Goal: Contribute content

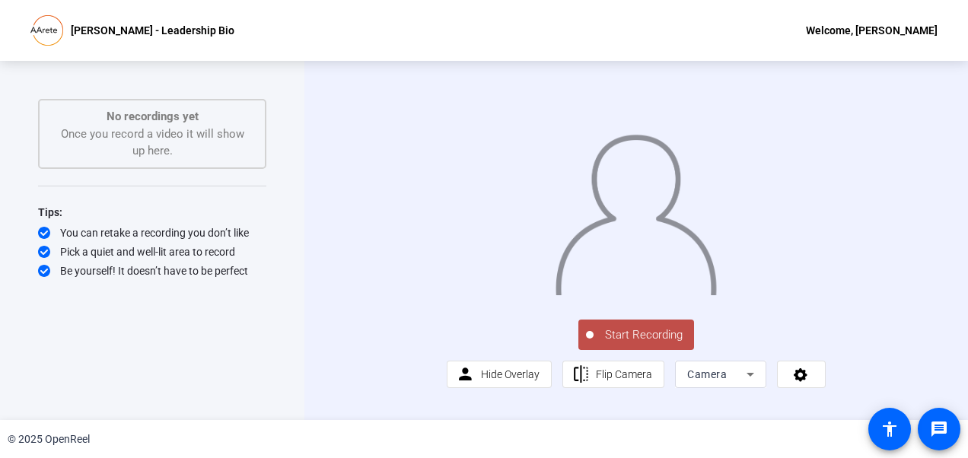
click at [318, 204] on div "Start Recording person Hide Overlay flip Flip Camera Camera" at bounding box center [637, 240] width 664 height 359
click at [263, 368] on div "Start Recording No recordings yet Once you record a video it will show up here.…" at bounding box center [152, 240] width 228 height 283
click at [618, 344] on span "Start Recording" at bounding box center [644, 336] width 100 height 18
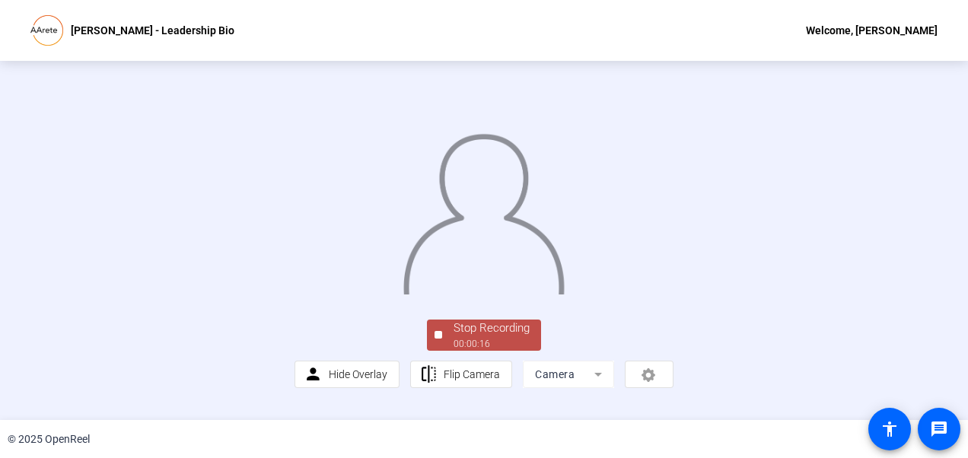
scroll to position [108, 0]
click at [517, 337] on div "Stop Recording" at bounding box center [492, 329] width 76 height 18
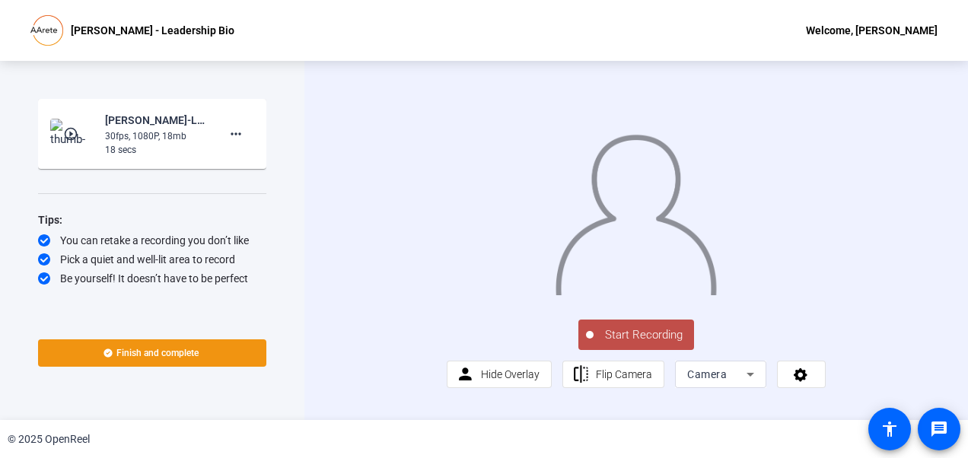
click at [74, 134] on mat-icon "play_circle_outline" at bounding box center [72, 133] width 18 height 15
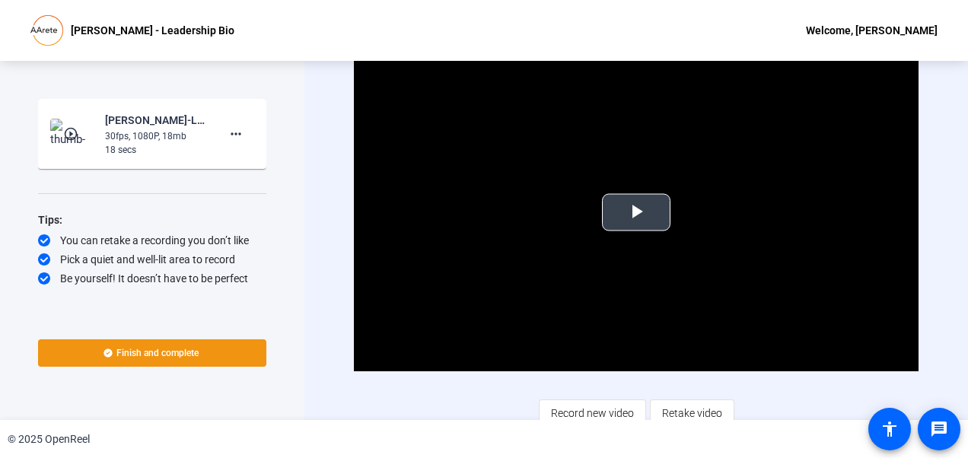
click at [636, 212] on span "Video Player" at bounding box center [636, 212] width 0 height 0
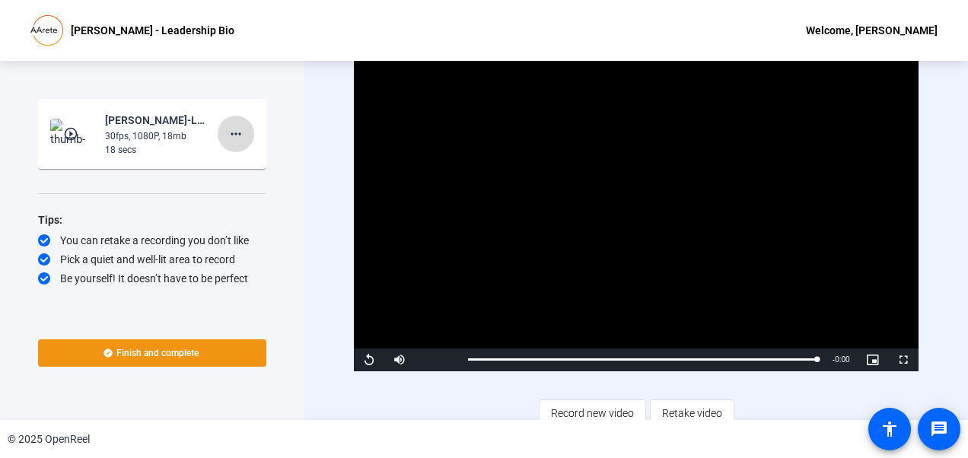
click at [233, 132] on mat-icon "more_horiz" at bounding box center [236, 134] width 18 height 18
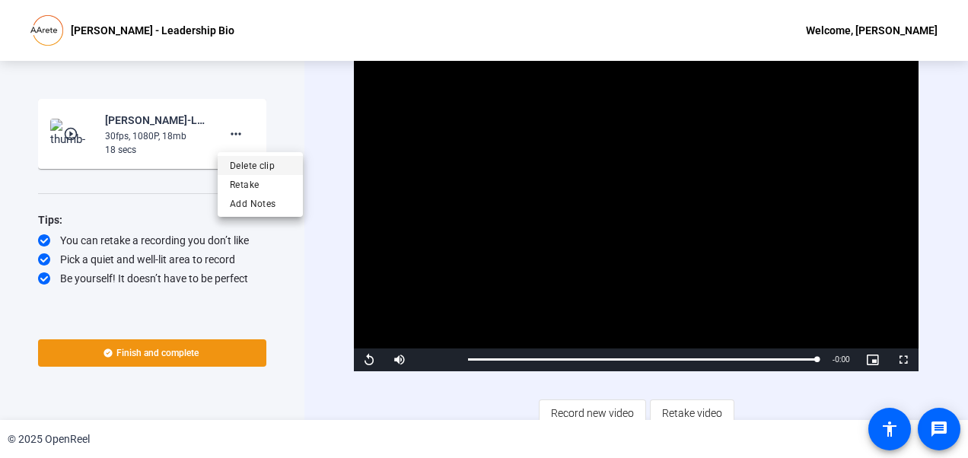
click at [247, 164] on span "Delete clip" at bounding box center [260, 166] width 61 height 18
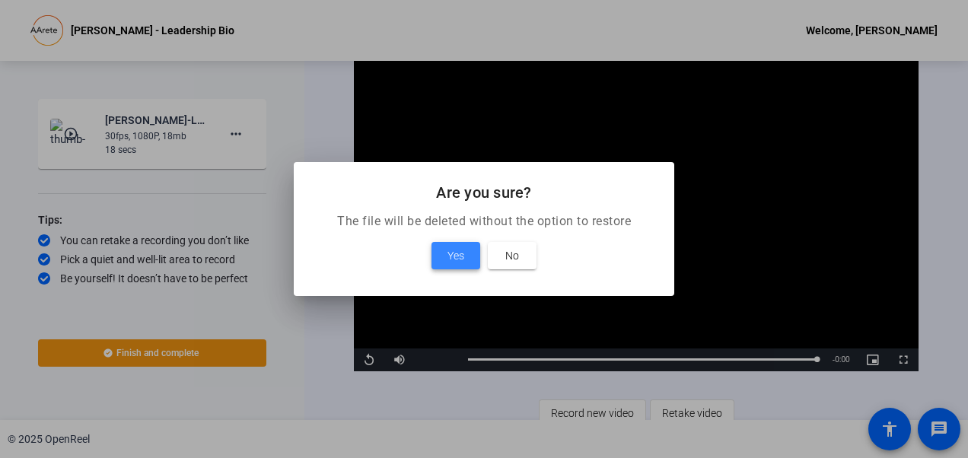
click at [466, 257] on span at bounding box center [456, 256] width 49 height 37
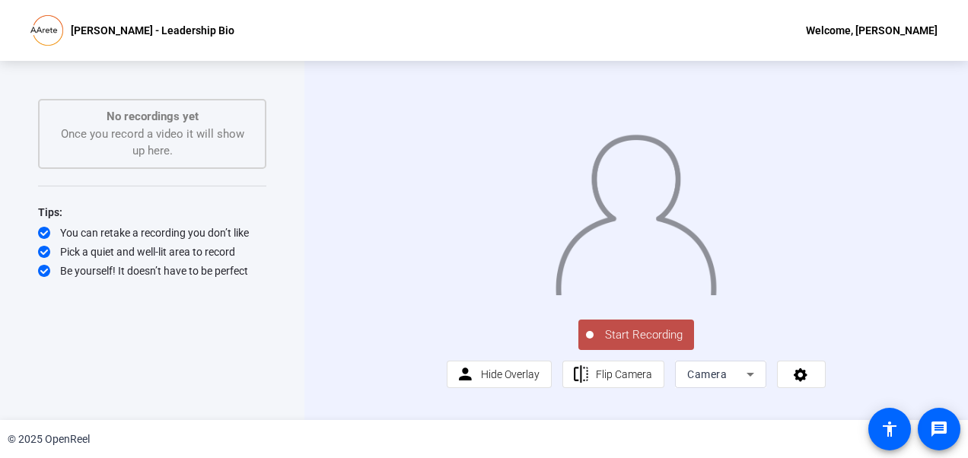
click at [627, 344] on span "Start Recording" at bounding box center [644, 336] width 100 height 18
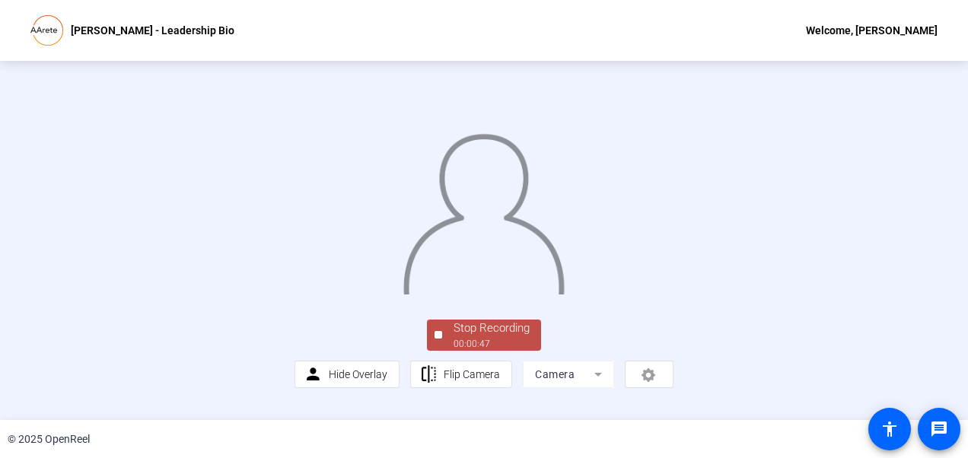
click at [410, 295] on img at bounding box center [484, 209] width 164 height 171
click at [510, 337] on div "Stop Recording" at bounding box center [492, 329] width 76 height 18
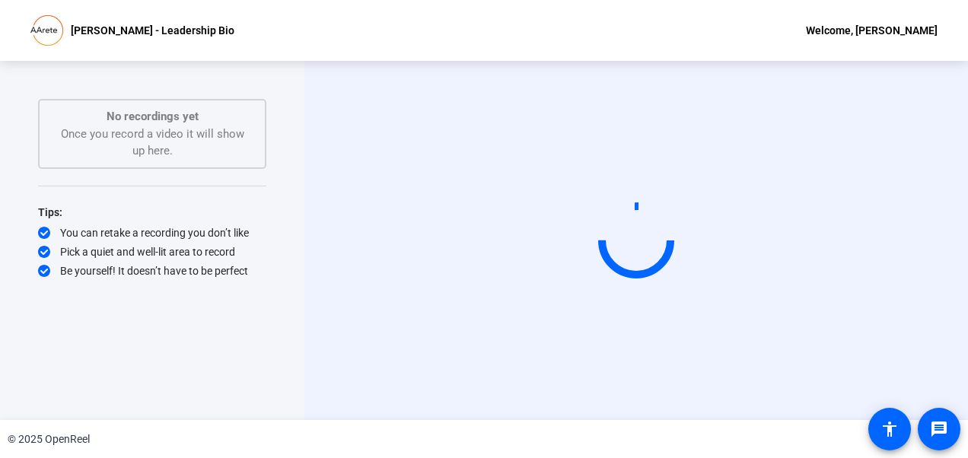
scroll to position [0, 0]
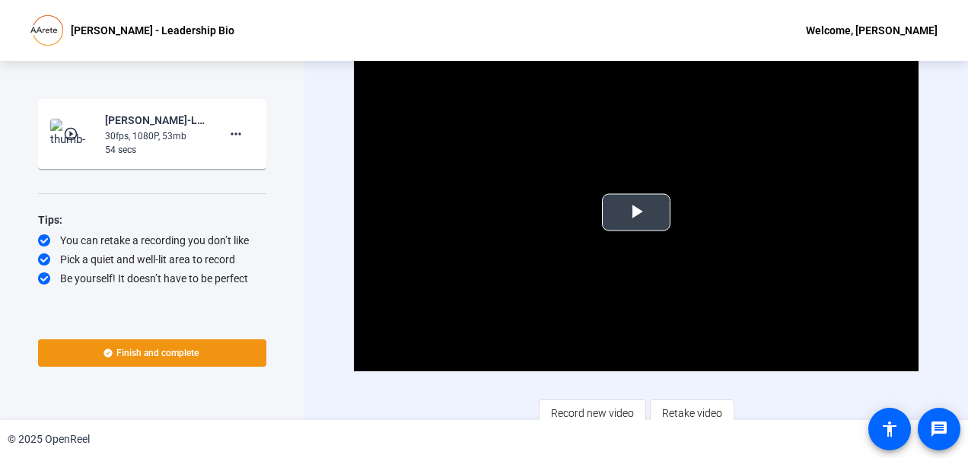
drag, startPoint x: 631, startPoint y: 210, endPoint x: 577, endPoint y: 208, distance: 54.1
click at [577, 208] on video "Video Player" at bounding box center [636, 212] width 564 height 317
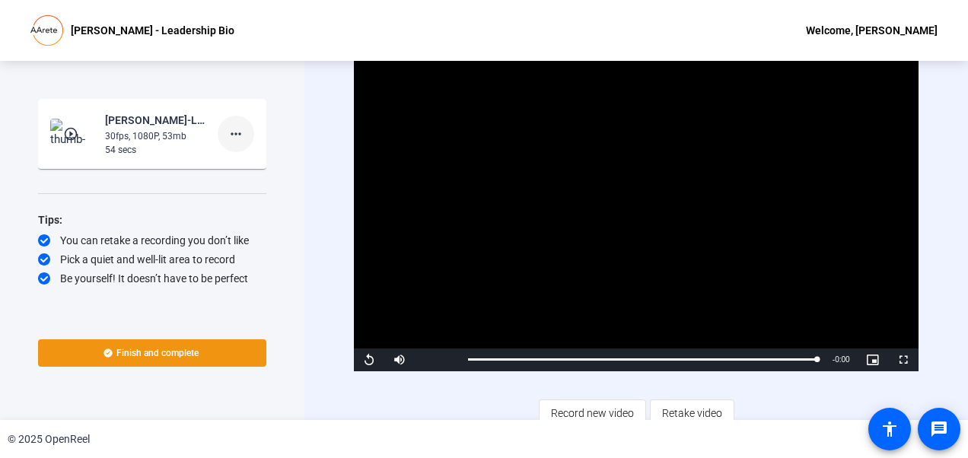
click at [242, 136] on mat-icon "more_horiz" at bounding box center [236, 134] width 18 height 18
click at [245, 163] on span "Delete clip" at bounding box center [260, 166] width 61 height 18
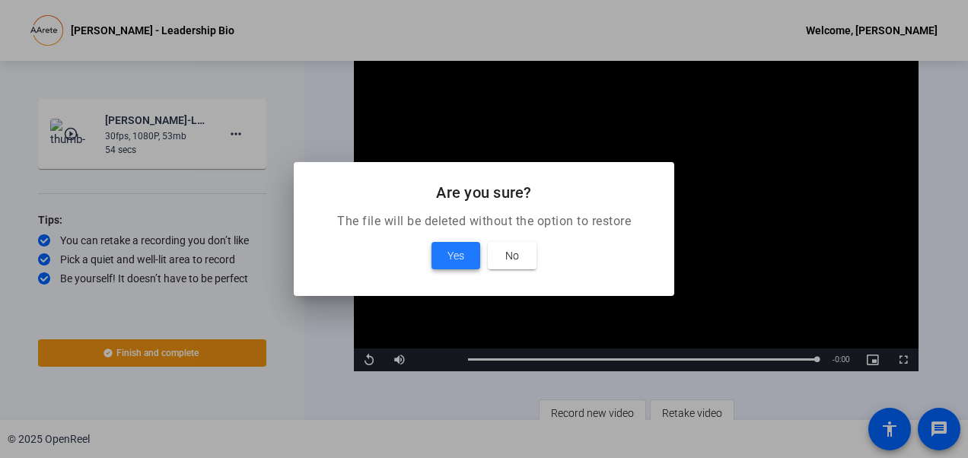
click at [461, 254] on span "Yes" at bounding box center [456, 256] width 17 height 18
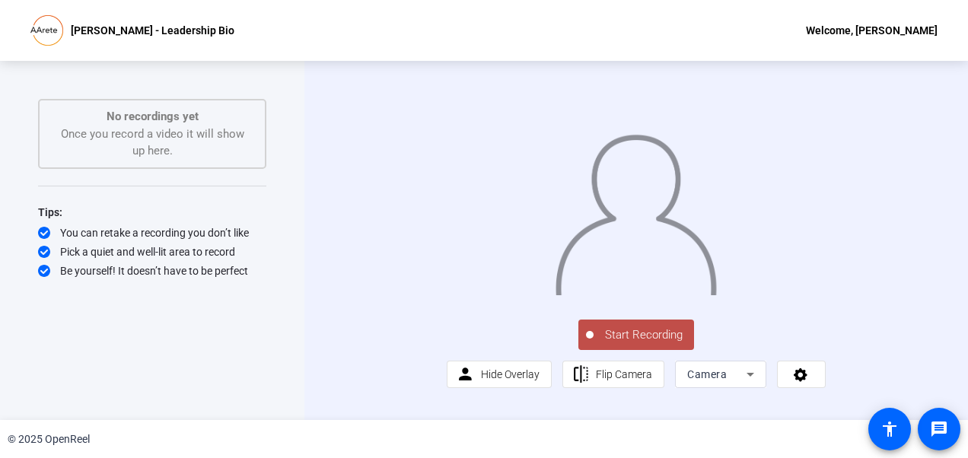
click at [629, 344] on span "Start Recording" at bounding box center [644, 336] width 100 height 18
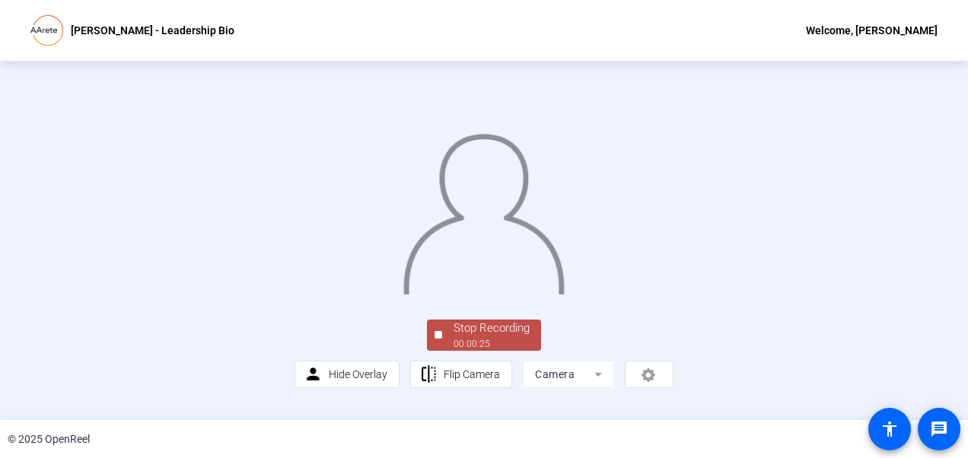
scroll to position [66, 0]
click at [474, 337] on div "Stop Recording" at bounding box center [492, 329] width 76 height 18
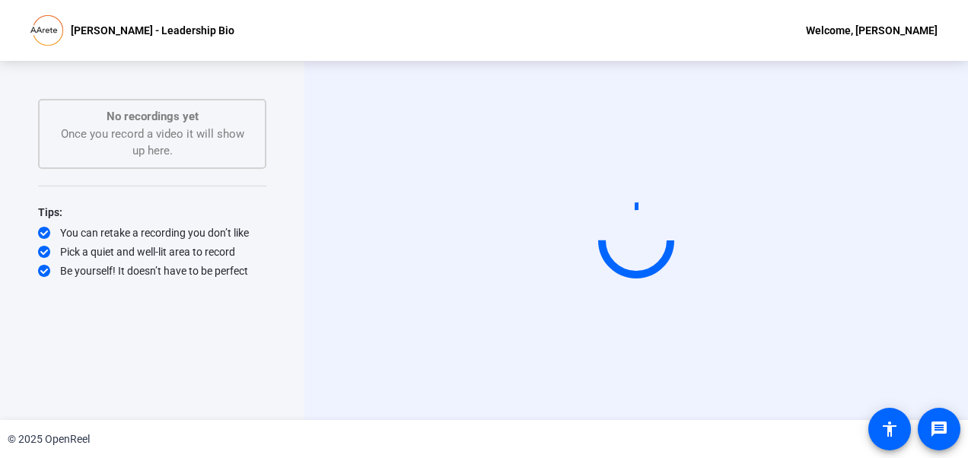
scroll to position [0, 0]
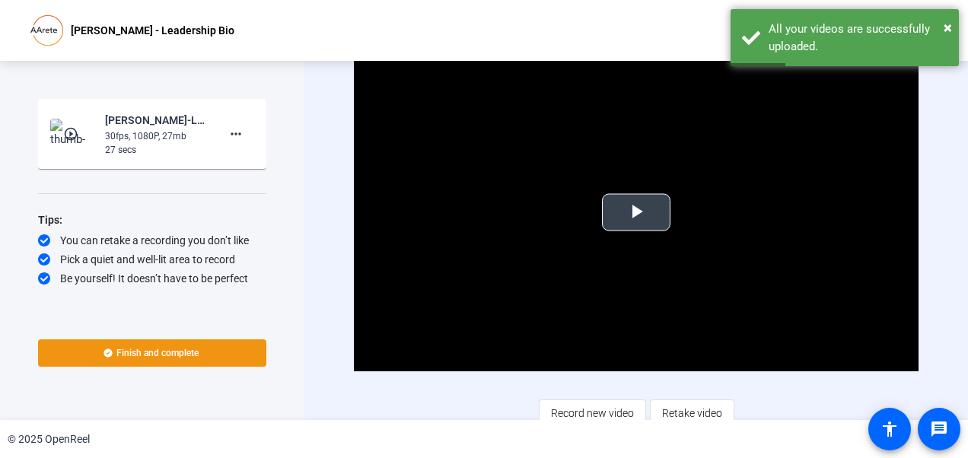
click at [636, 212] on span "Video Player" at bounding box center [636, 212] width 0 height 0
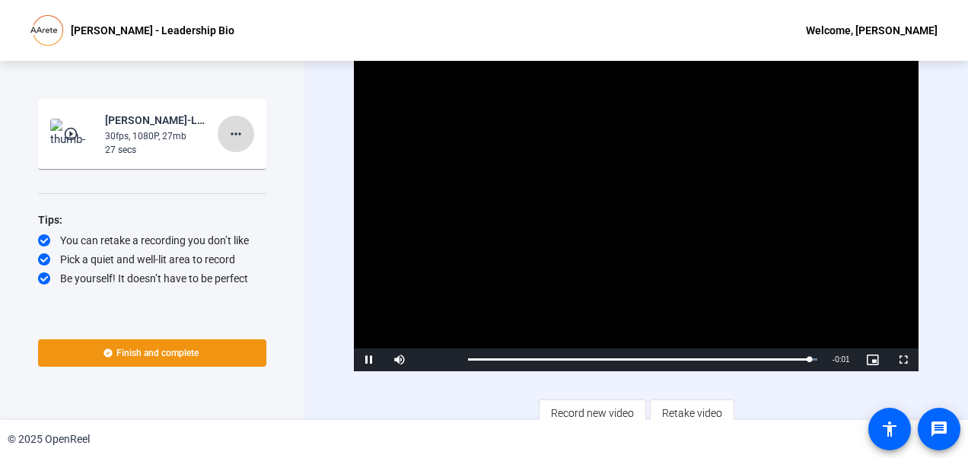
click at [240, 135] on mat-icon "more_horiz" at bounding box center [236, 134] width 18 height 18
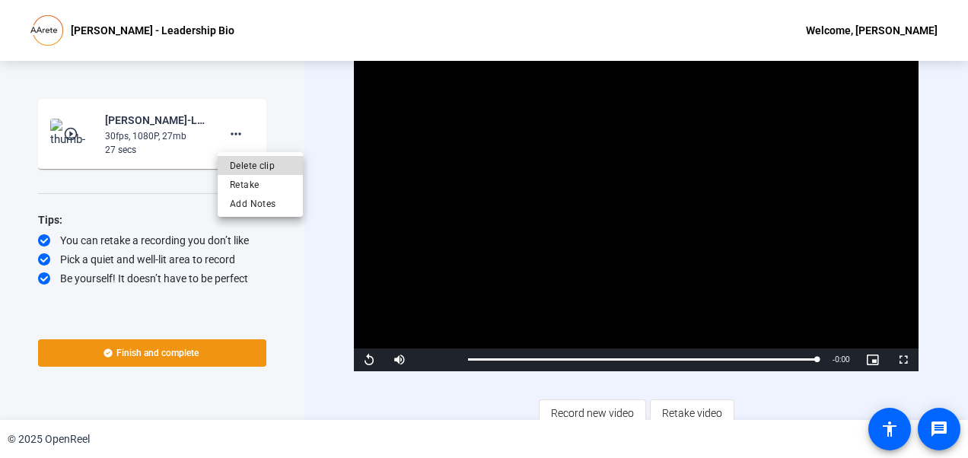
click at [254, 168] on span "Delete clip" at bounding box center [260, 166] width 61 height 18
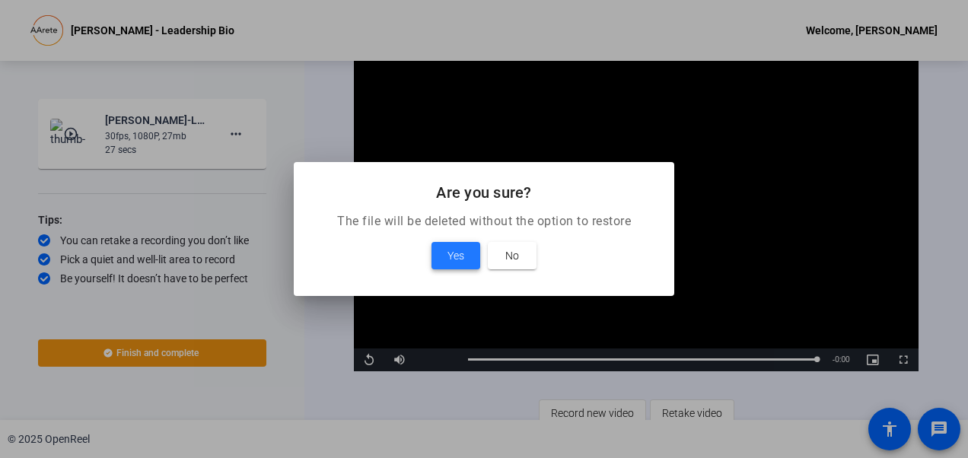
click at [448, 245] on span at bounding box center [456, 256] width 49 height 37
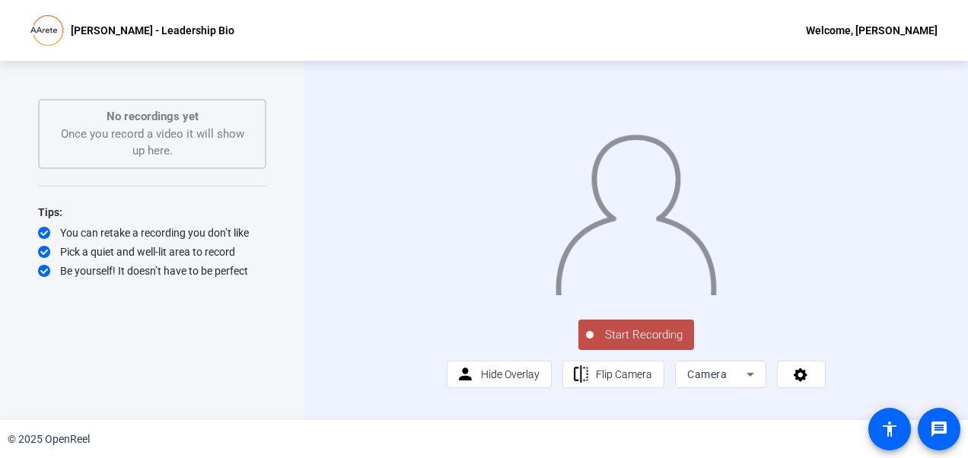
click at [621, 350] on button "Start Recording" at bounding box center [637, 335] width 116 height 30
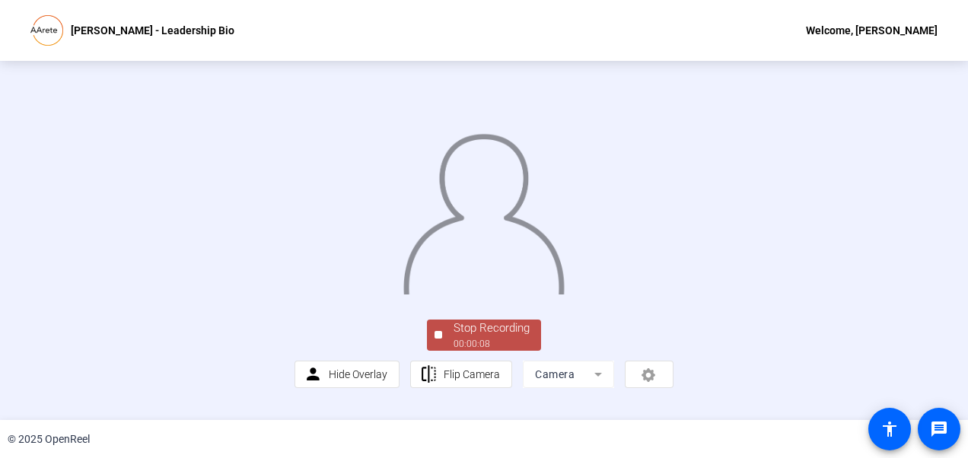
scroll to position [35, 0]
click at [519, 337] on div "Stop Recording" at bounding box center [492, 329] width 76 height 18
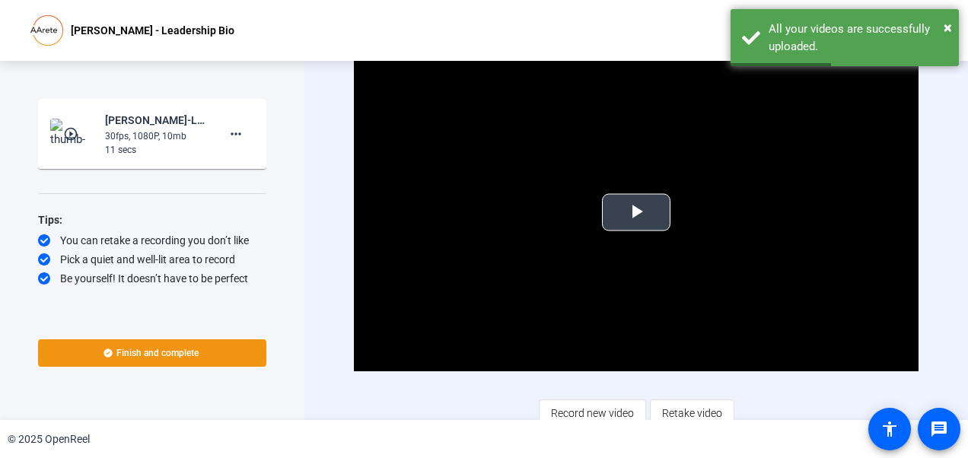
click at [636, 212] on span "Video Player" at bounding box center [636, 212] width 0 height 0
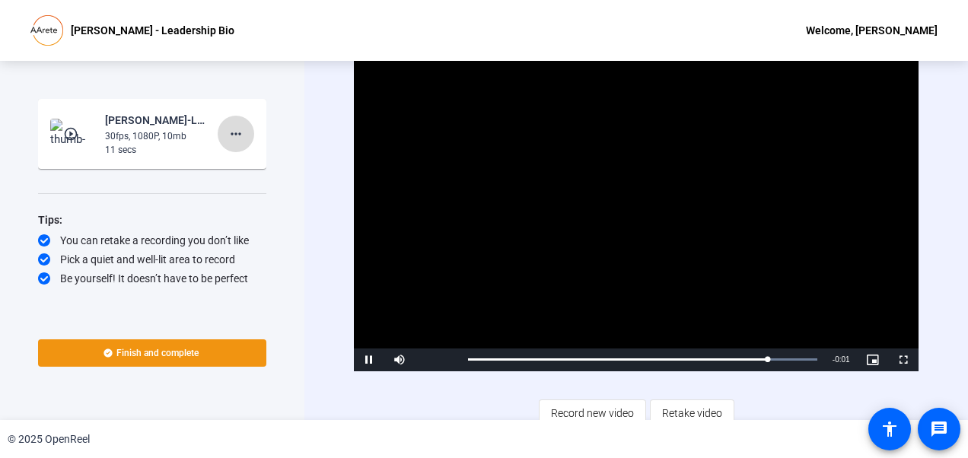
click at [239, 131] on mat-icon "more_horiz" at bounding box center [236, 134] width 18 height 18
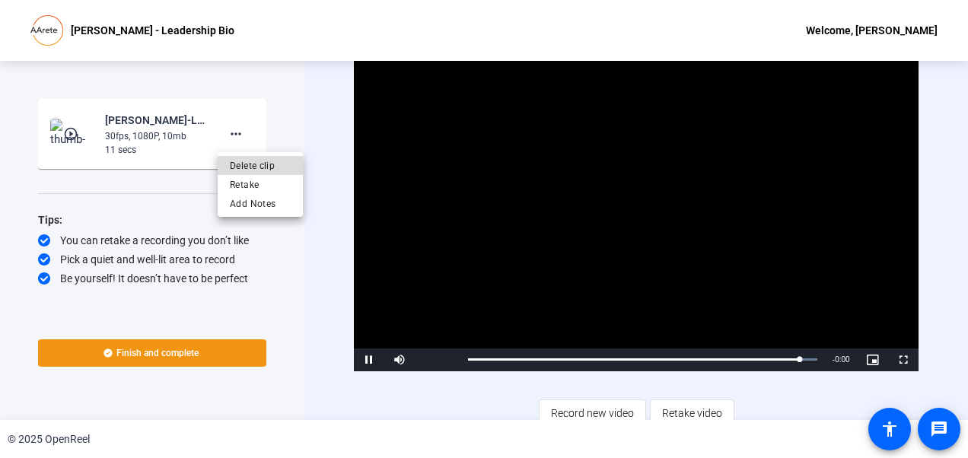
click at [252, 166] on span "Delete clip" at bounding box center [260, 166] width 61 height 18
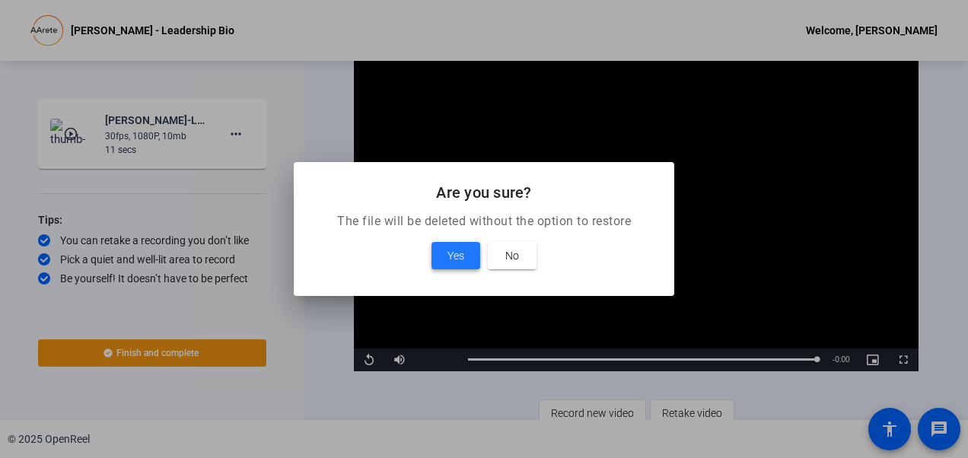
click at [464, 250] on span "Yes" at bounding box center [456, 256] width 17 height 18
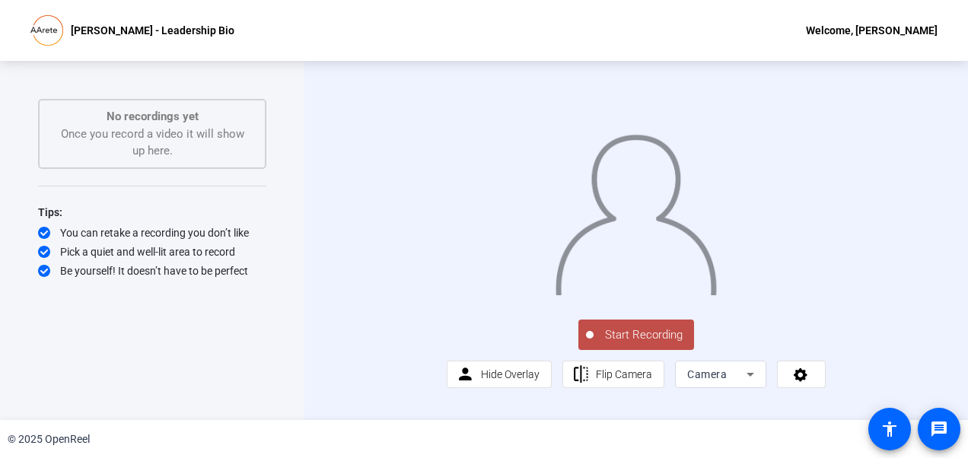
click at [621, 344] on span "Start Recording" at bounding box center [644, 336] width 100 height 18
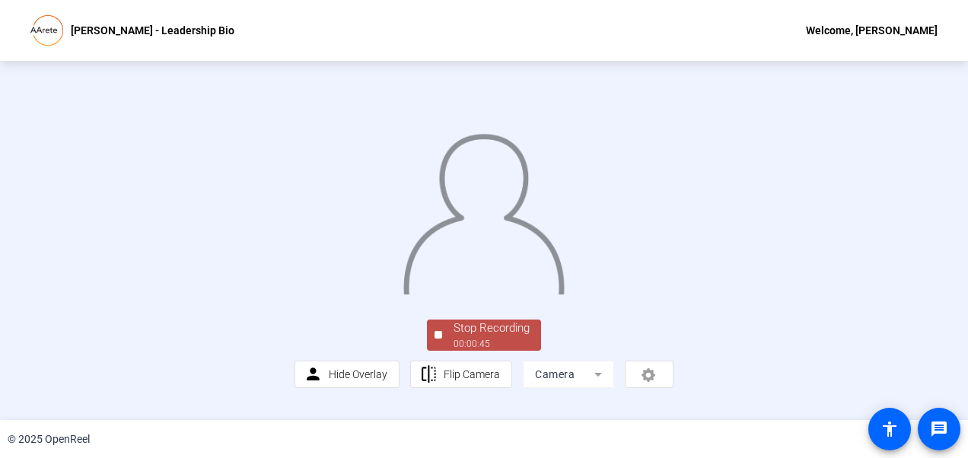
scroll to position [91, 0]
click at [463, 337] on div "Stop Recording" at bounding box center [492, 329] width 76 height 18
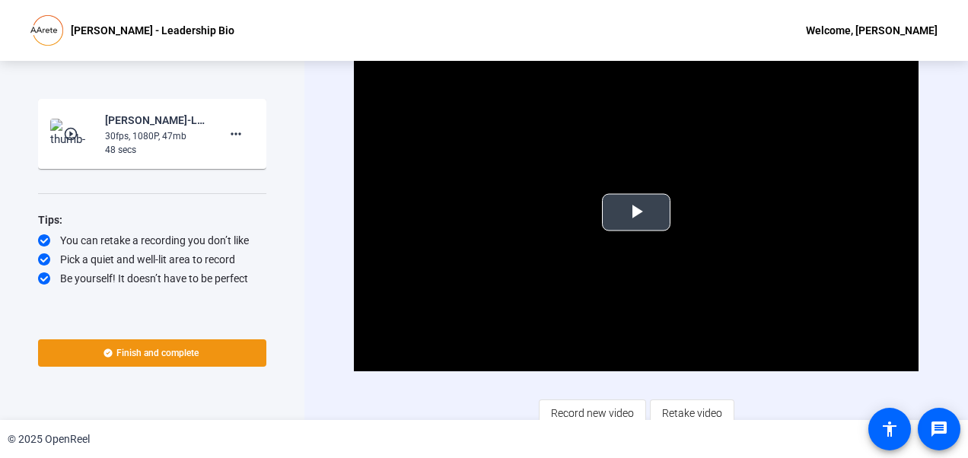
click at [636, 212] on span "Video Player" at bounding box center [636, 212] width 0 height 0
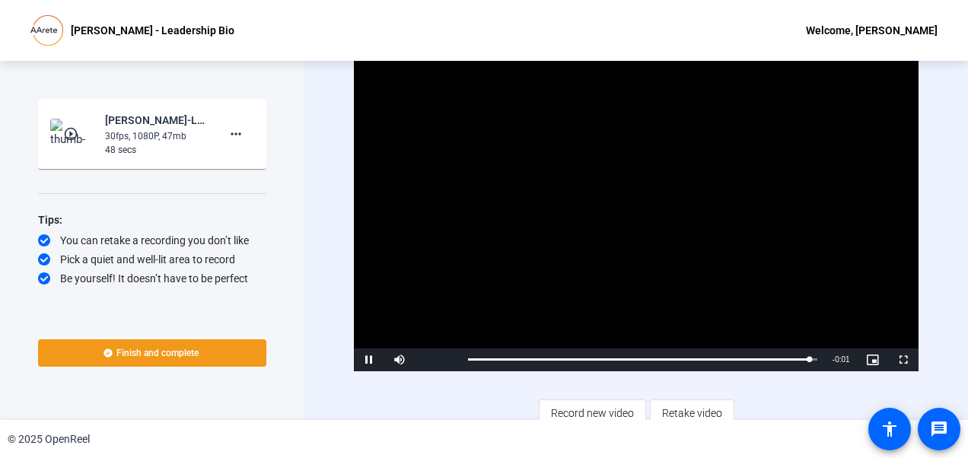
click at [129, 357] on span "Finish and complete" at bounding box center [157, 353] width 82 height 12
